Goal: Task Accomplishment & Management: Use online tool/utility

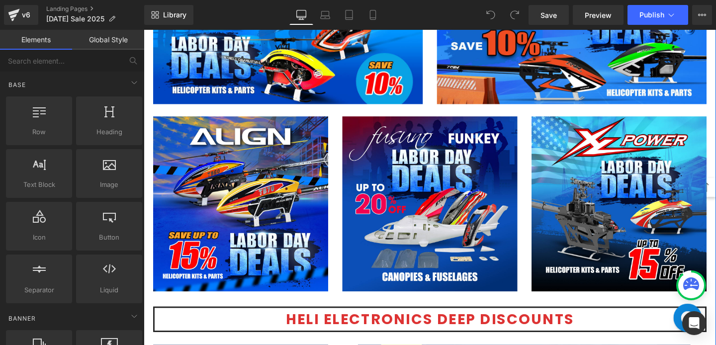
scroll to position [1263, 0]
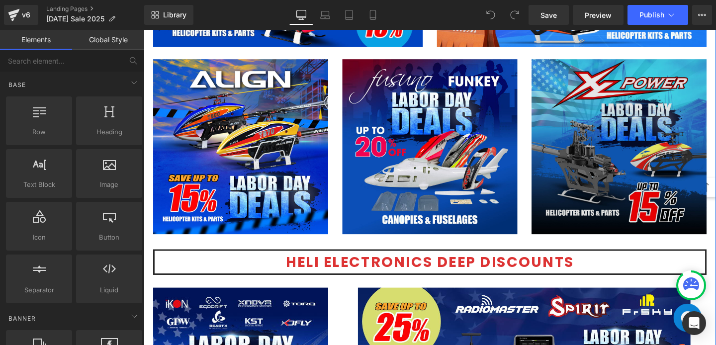
click at [593, 148] on img at bounding box center [644, 153] width 184 height 184
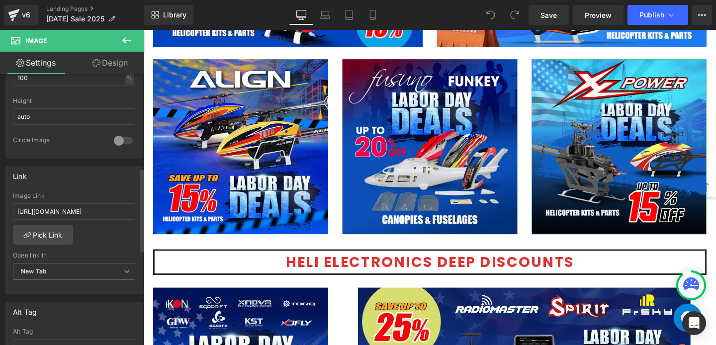
scroll to position [304, 0]
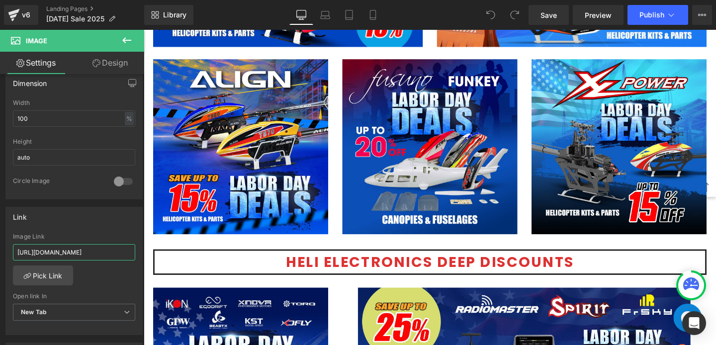
drag, startPoint x: 252, startPoint y: 277, endPoint x: 165, endPoint y: 263, distance: 88.7
drag, startPoint x: 116, startPoint y: 251, endPoint x: 136, endPoint y: 251, distance: 19.4
click at [136, 251] on div "[URL][DOMAIN_NAME] Image Link [URL][DOMAIN_NAME] Pick Link Current Tab New Tab …" at bounding box center [74, 284] width 136 height 102
paste input "ional-kits"
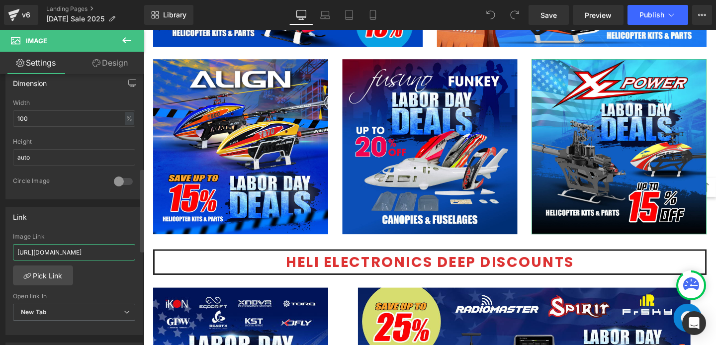
scroll to position [0, 73]
type input "[URL][DOMAIN_NAME]"
click at [655, 12] on span "Publish" at bounding box center [652, 15] width 25 height 8
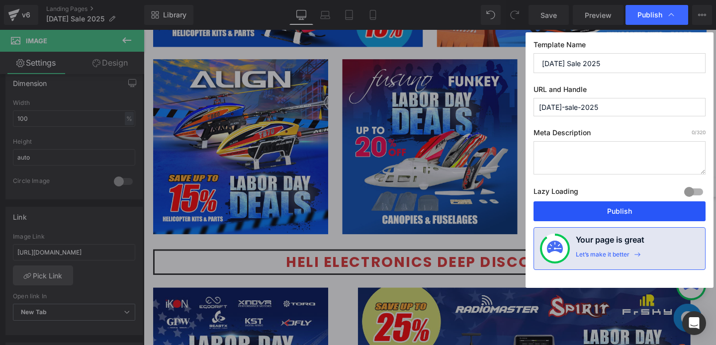
click at [590, 210] on button "Publish" at bounding box center [620, 211] width 172 height 20
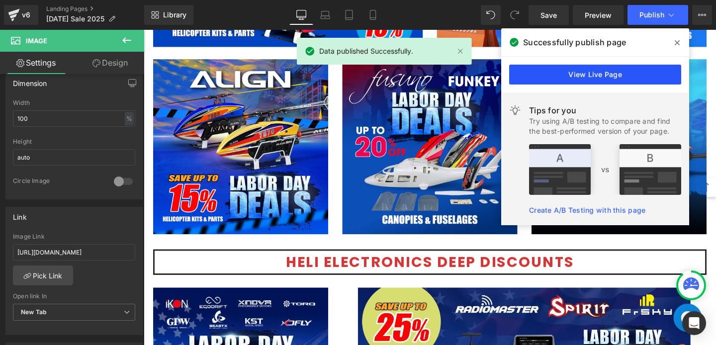
click at [583, 71] on link "View Live Page" at bounding box center [595, 75] width 172 height 20
